Goal: Transaction & Acquisition: Download file/media

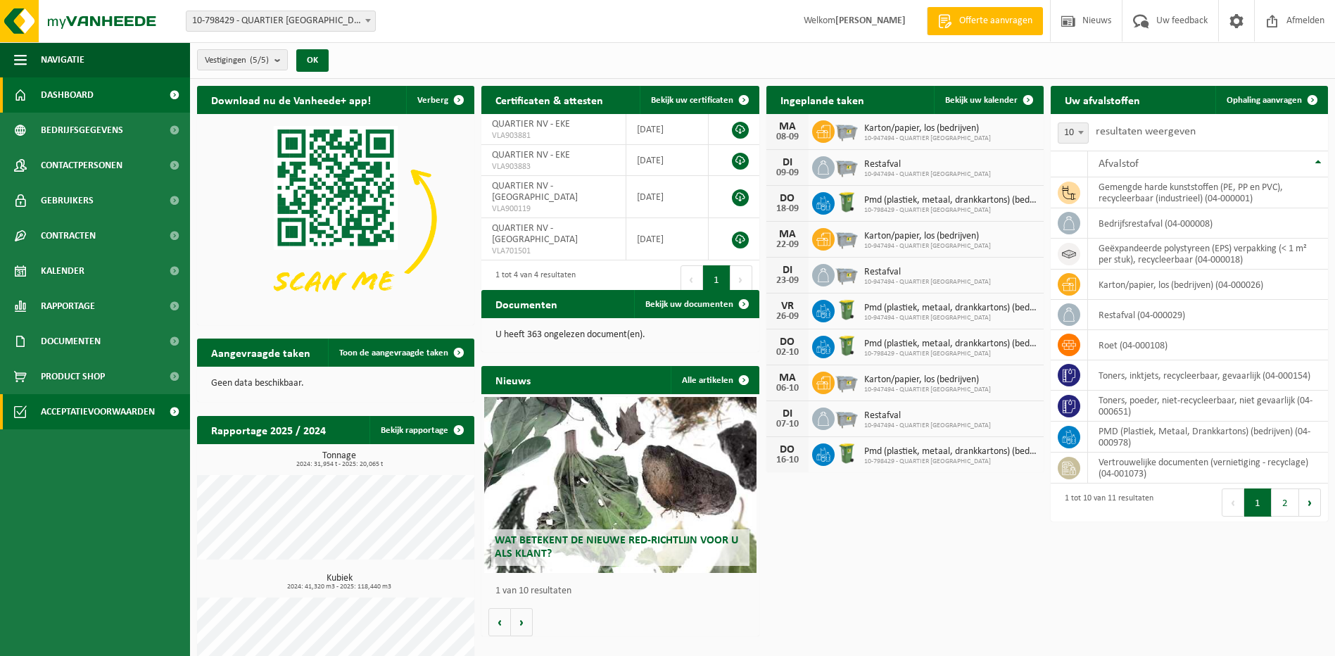
click at [70, 407] on span "Acceptatievoorwaarden" at bounding box center [98, 411] width 114 height 35
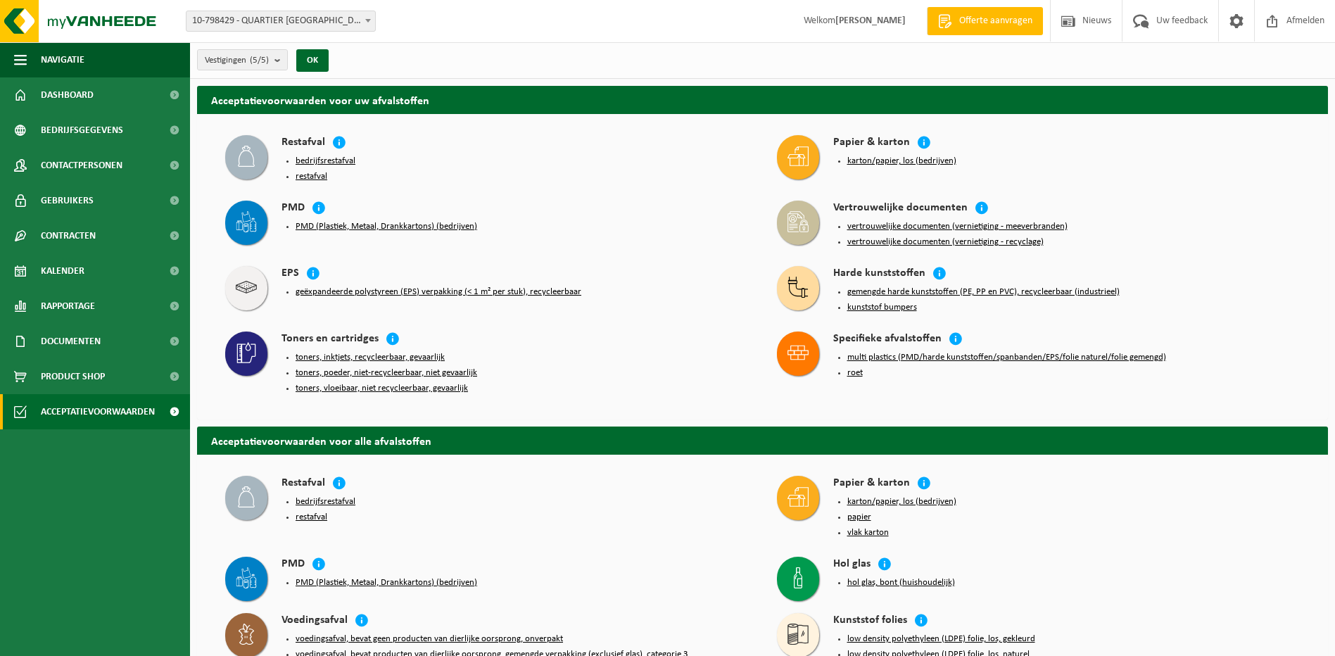
scroll to position [141, 0]
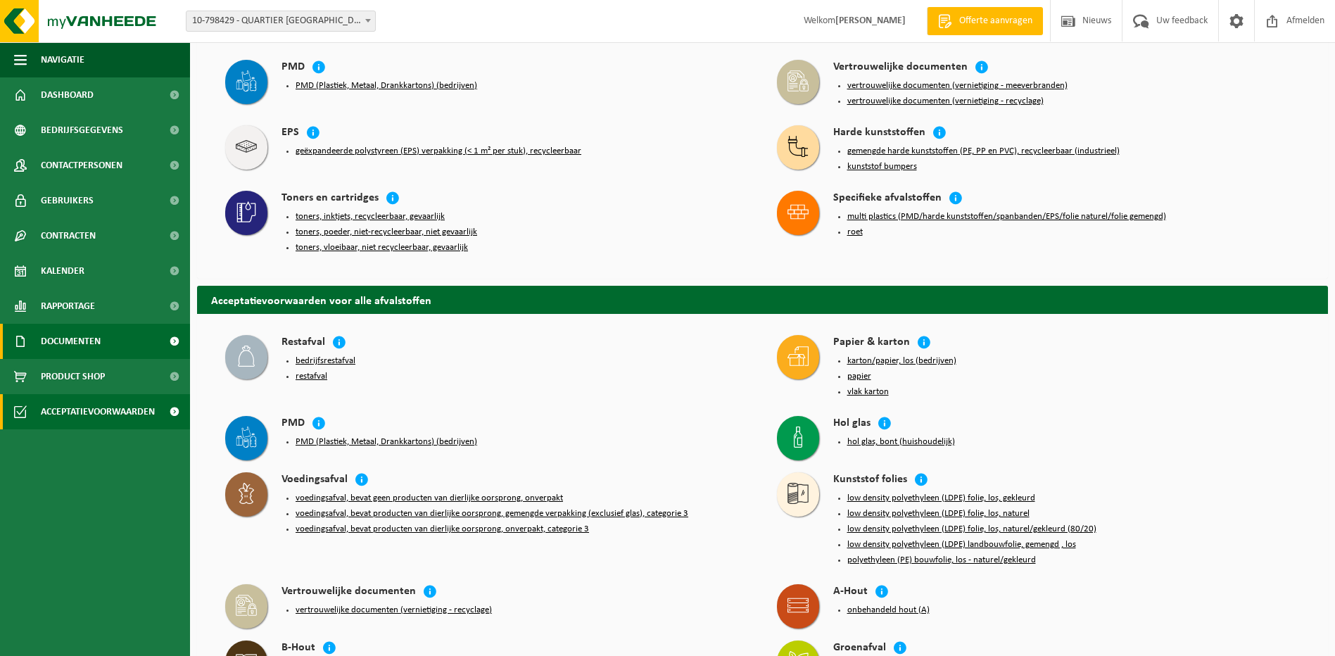
click at [83, 345] on span "Documenten" at bounding box center [71, 341] width 60 height 35
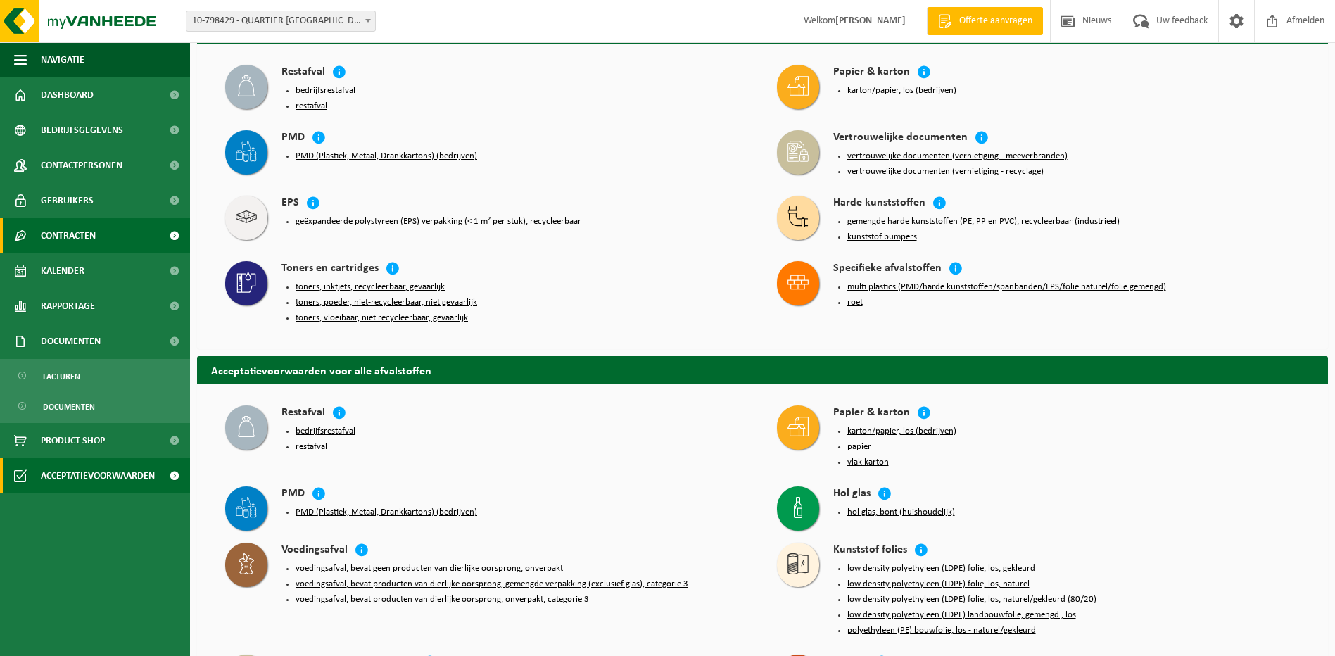
scroll to position [0, 0]
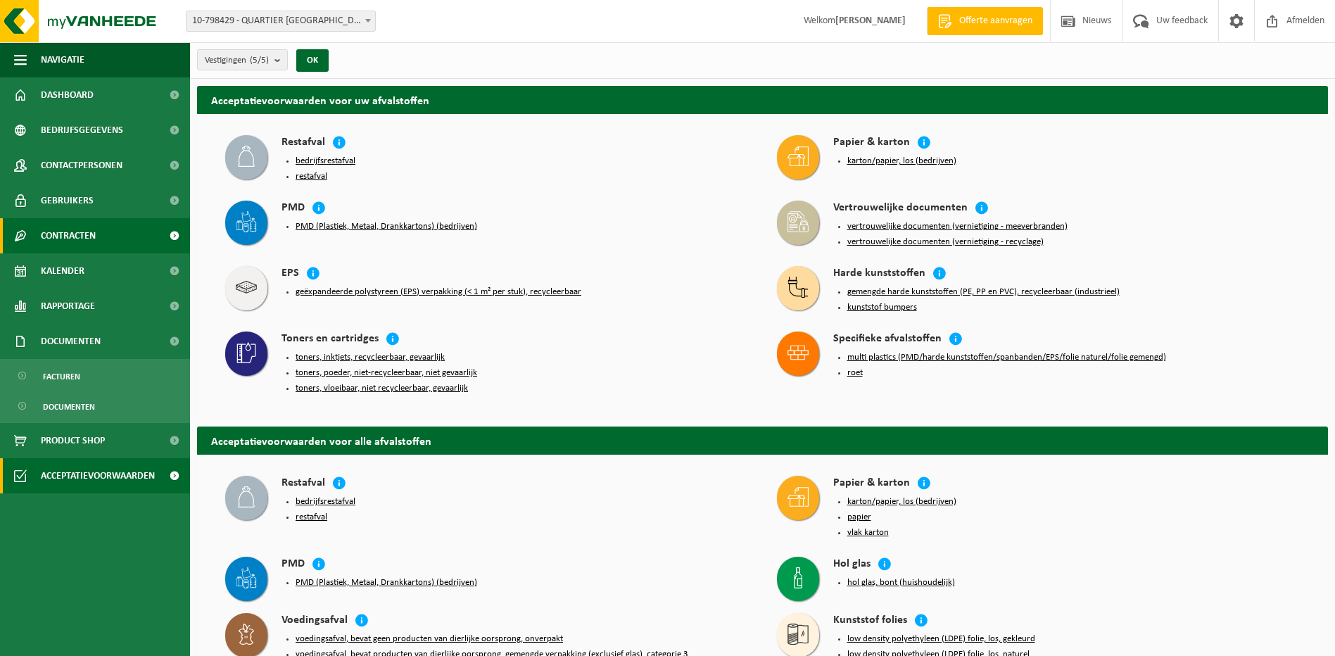
click at [65, 238] on span "Contracten" at bounding box center [68, 235] width 55 height 35
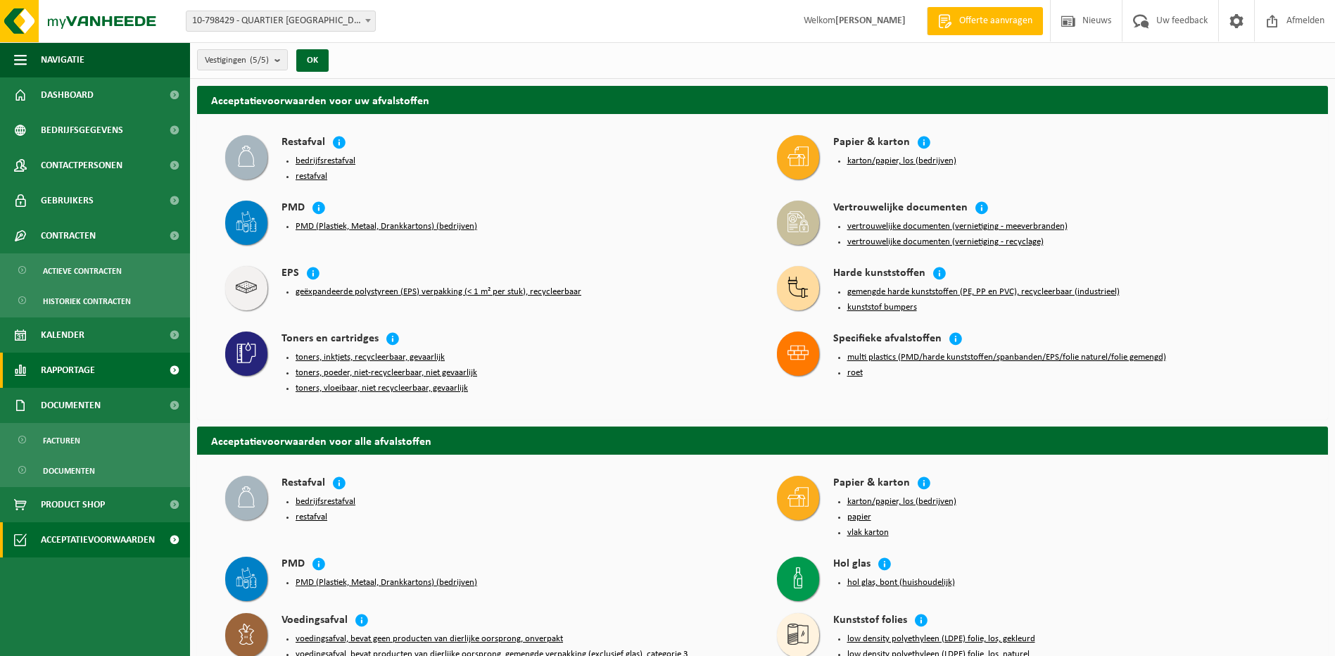
click at [70, 375] on span "Rapportage" at bounding box center [68, 369] width 54 height 35
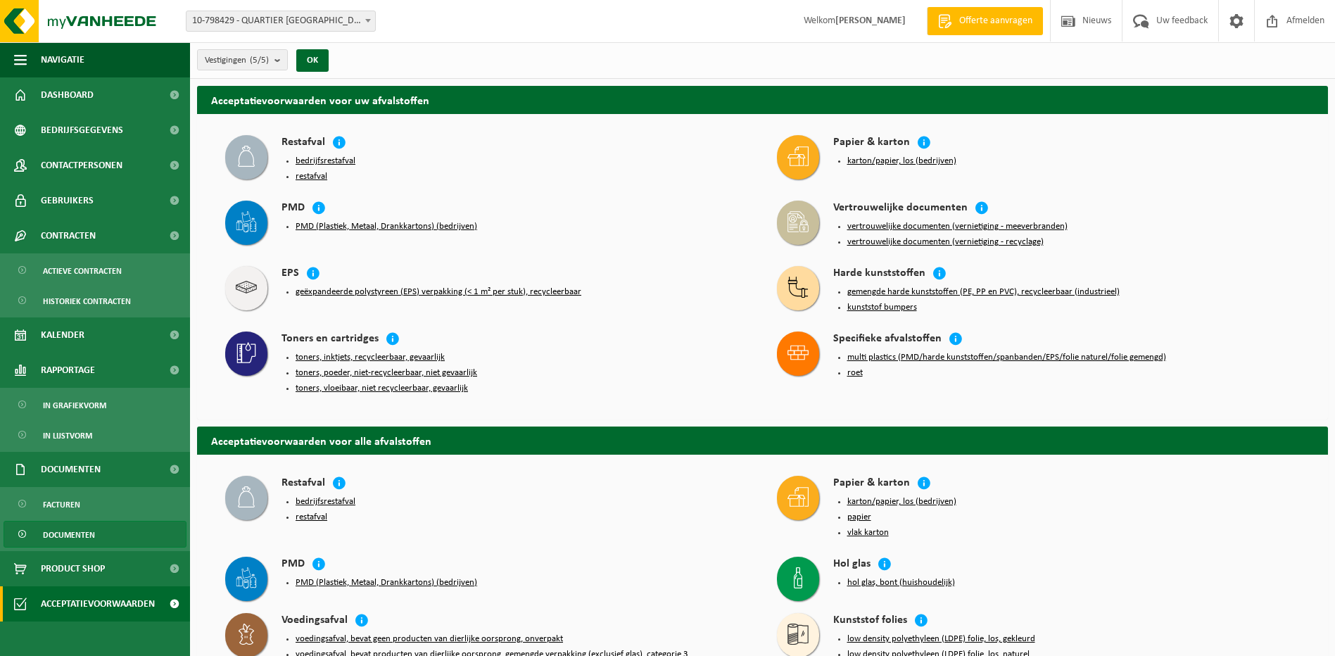
click at [77, 536] on span "Documenten" at bounding box center [69, 534] width 52 height 27
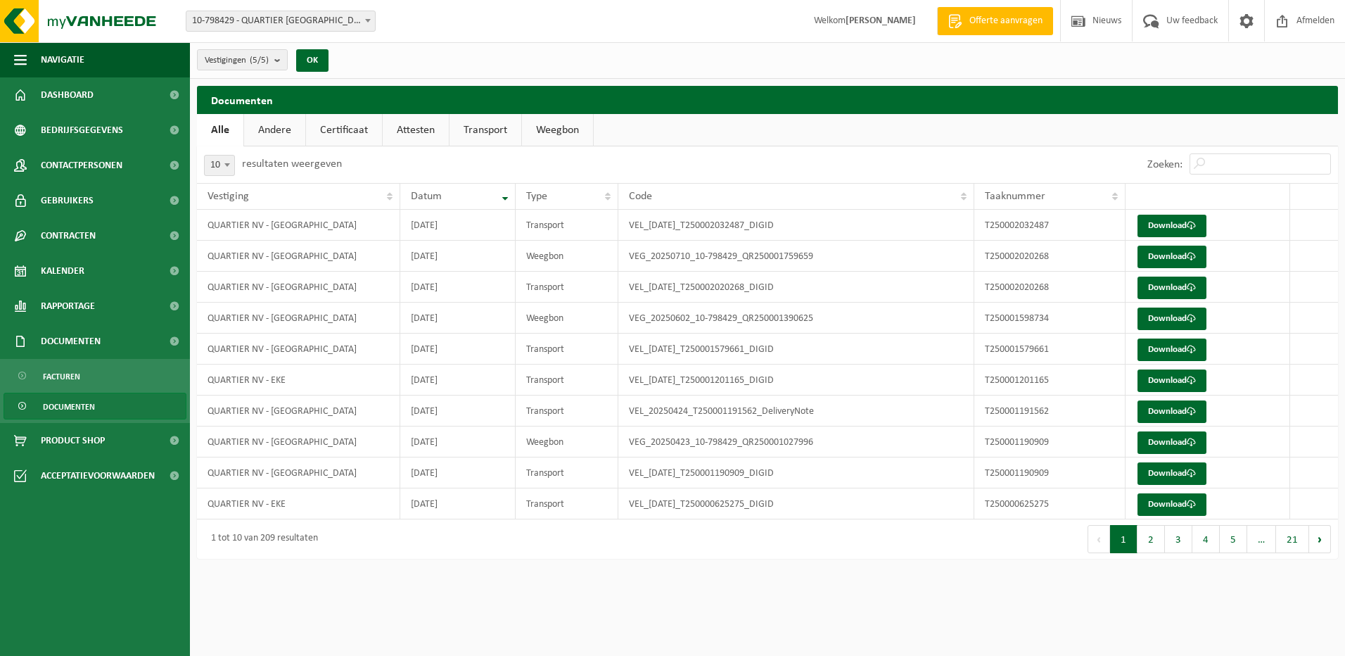
click at [272, 125] on link "Andere" at bounding box center [274, 130] width 61 height 32
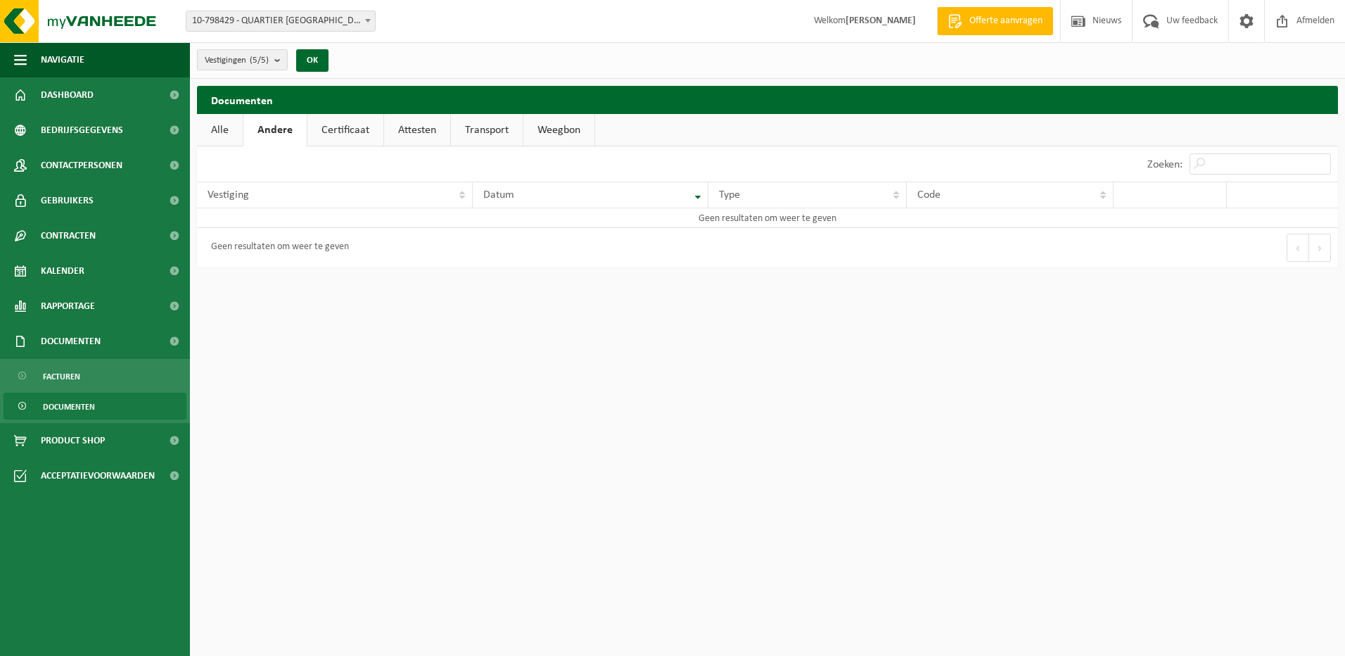
click at [350, 130] on link "Certificaat" at bounding box center [345, 130] width 76 height 32
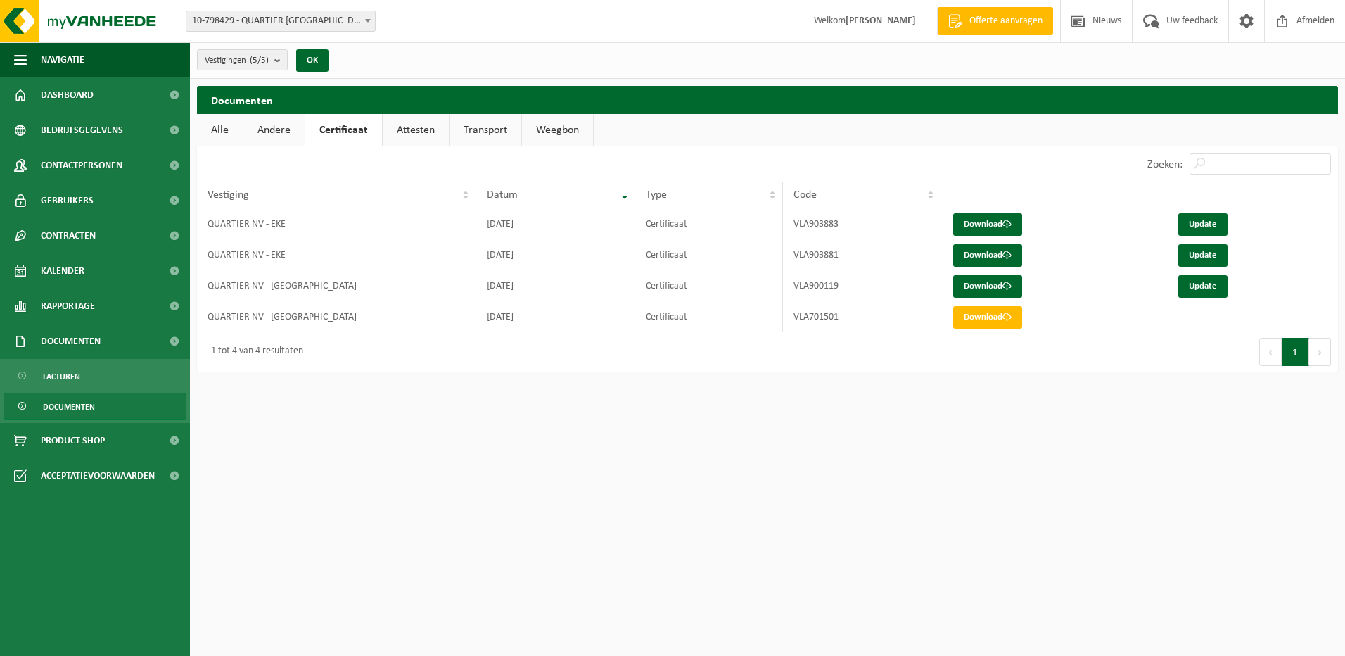
click at [414, 127] on link "Attesten" at bounding box center [416, 130] width 66 height 32
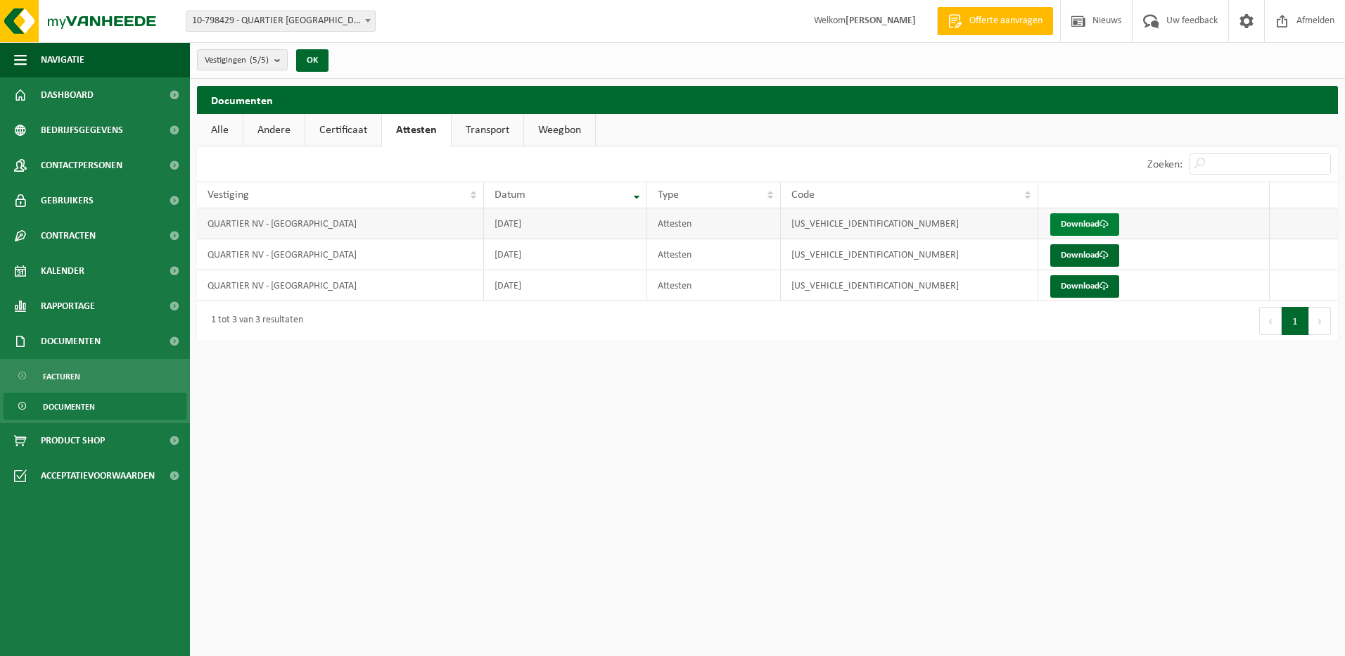
click at [1077, 221] on link "Download" at bounding box center [1084, 224] width 69 height 23
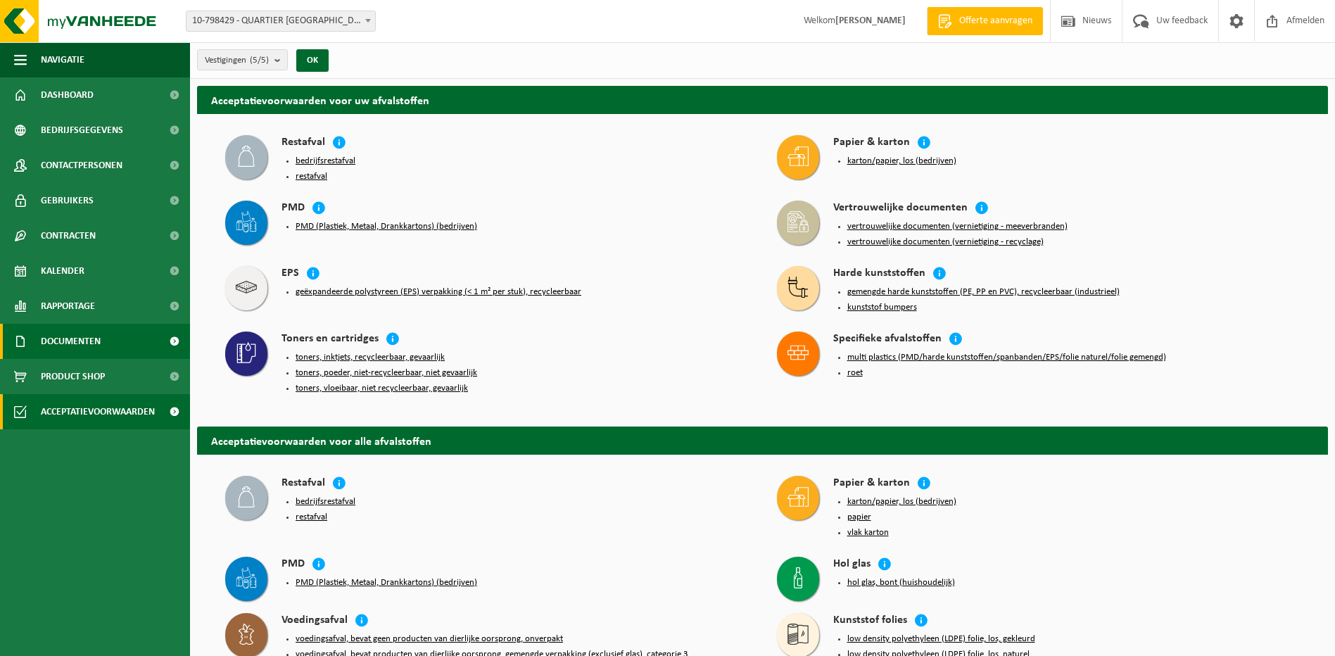
click at [60, 336] on span "Documenten" at bounding box center [71, 341] width 60 height 35
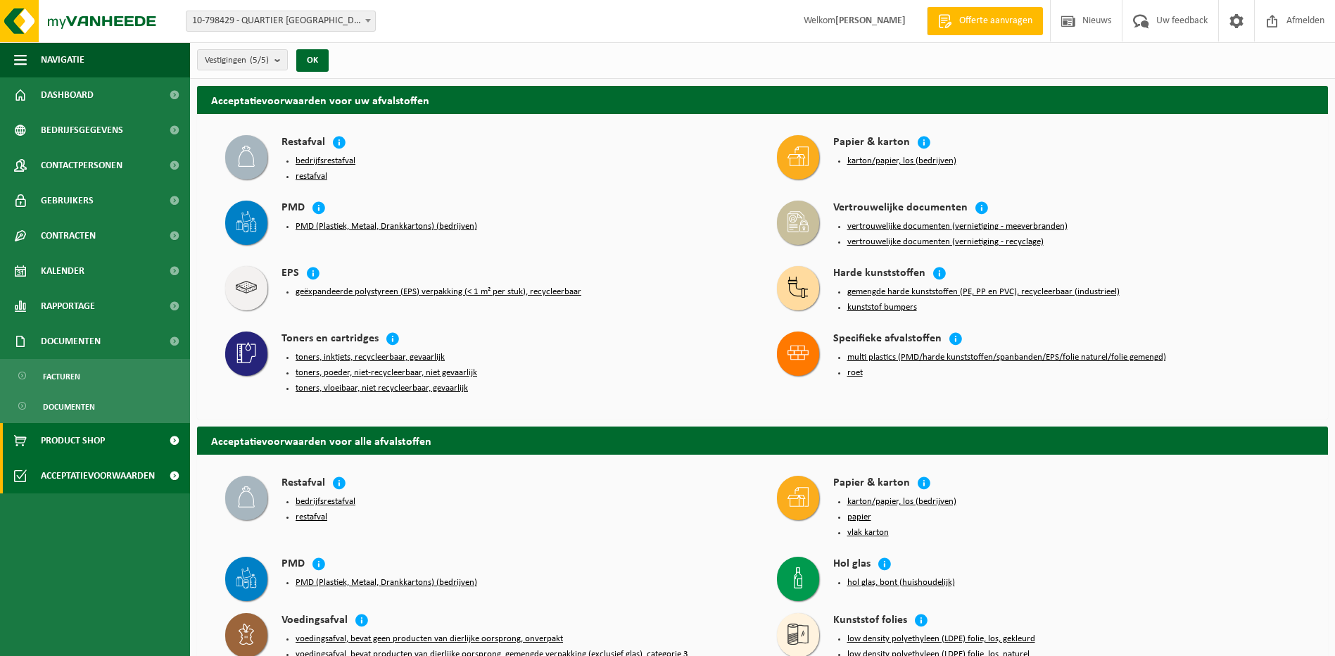
click at [68, 437] on span "Product Shop" at bounding box center [73, 440] width 64 height 35
